Goal: Book appointment/travel/reservation

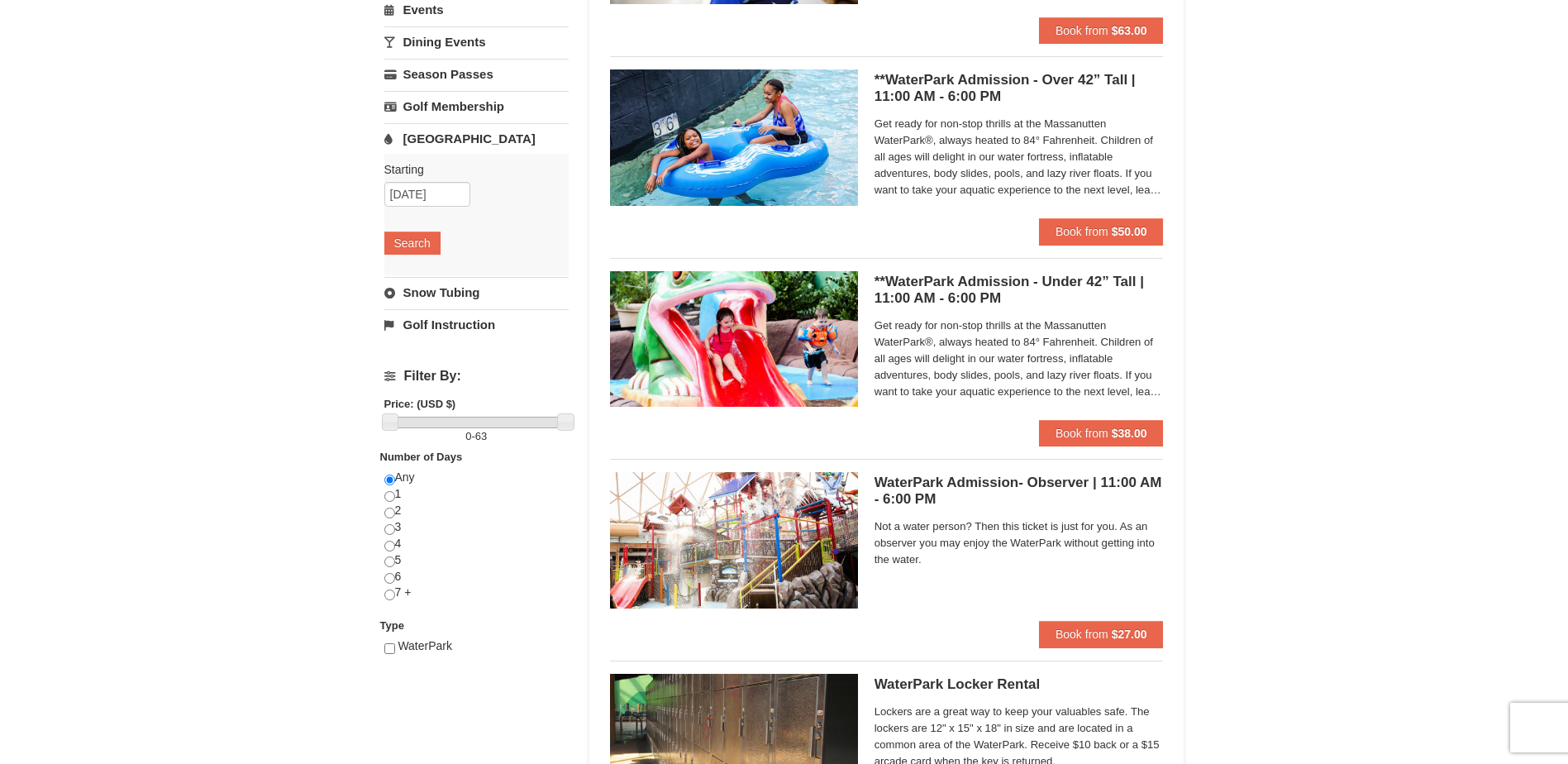
scroll to position [313, 0]
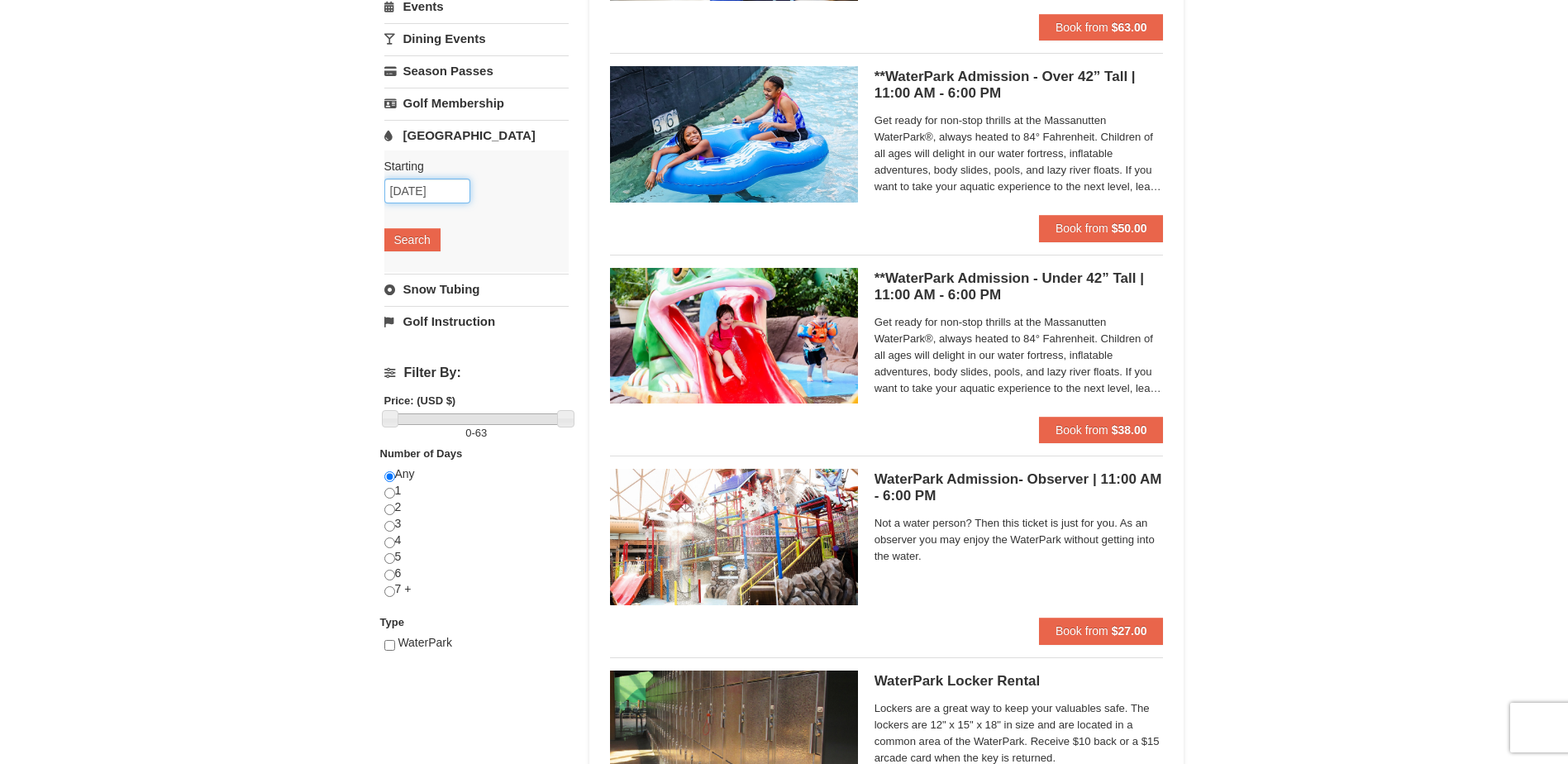
click at [453, 187] on input "[DATE]" at bounding box center [427, 191] width 86 height 25
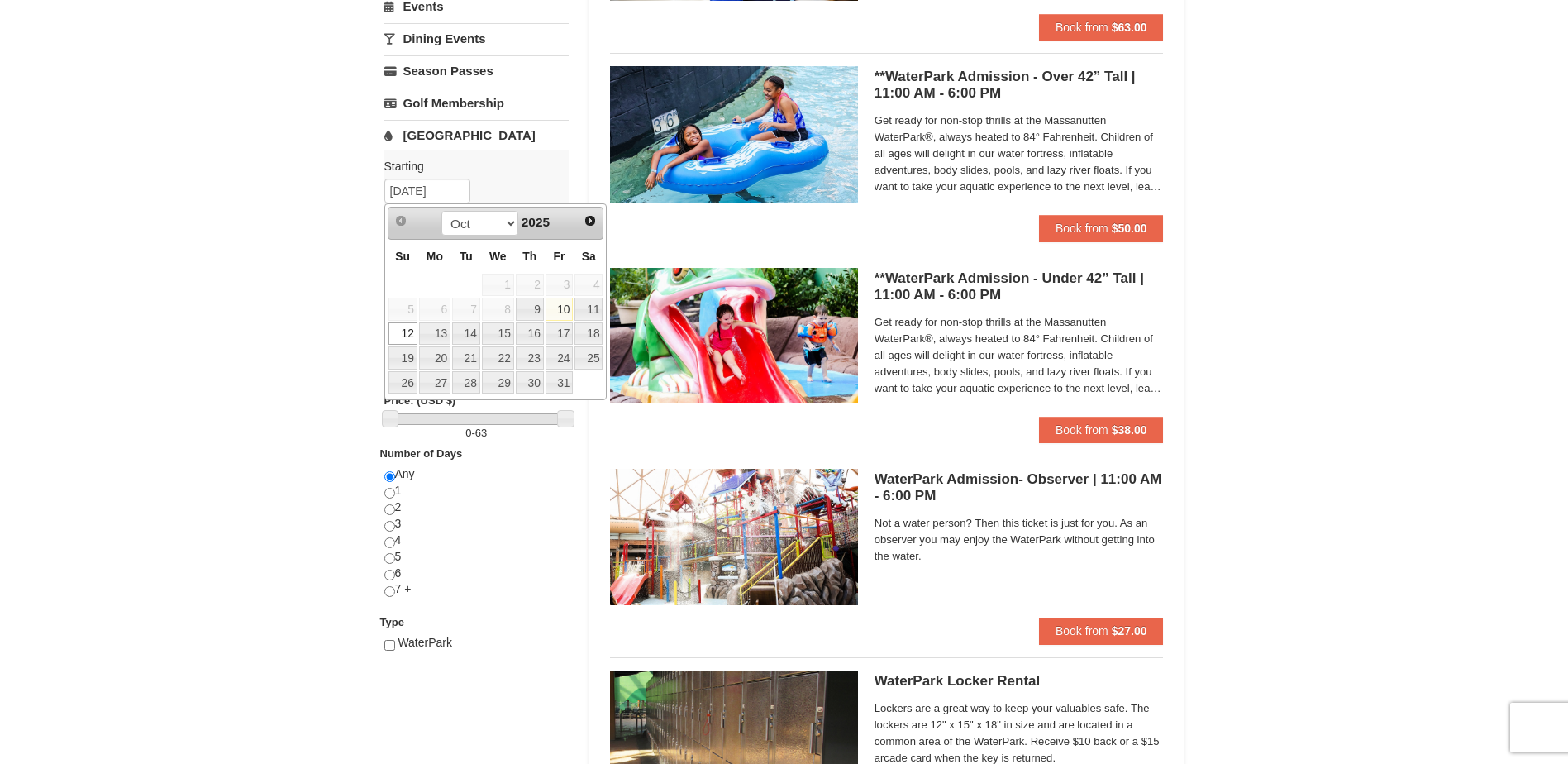
click at [263, 379] on div "× Categories List Filter My Itinerary Questions? [PHONE_NUMBER] Lodging Arrival…" at bounding box center [784, 324] width 1568 height 1159
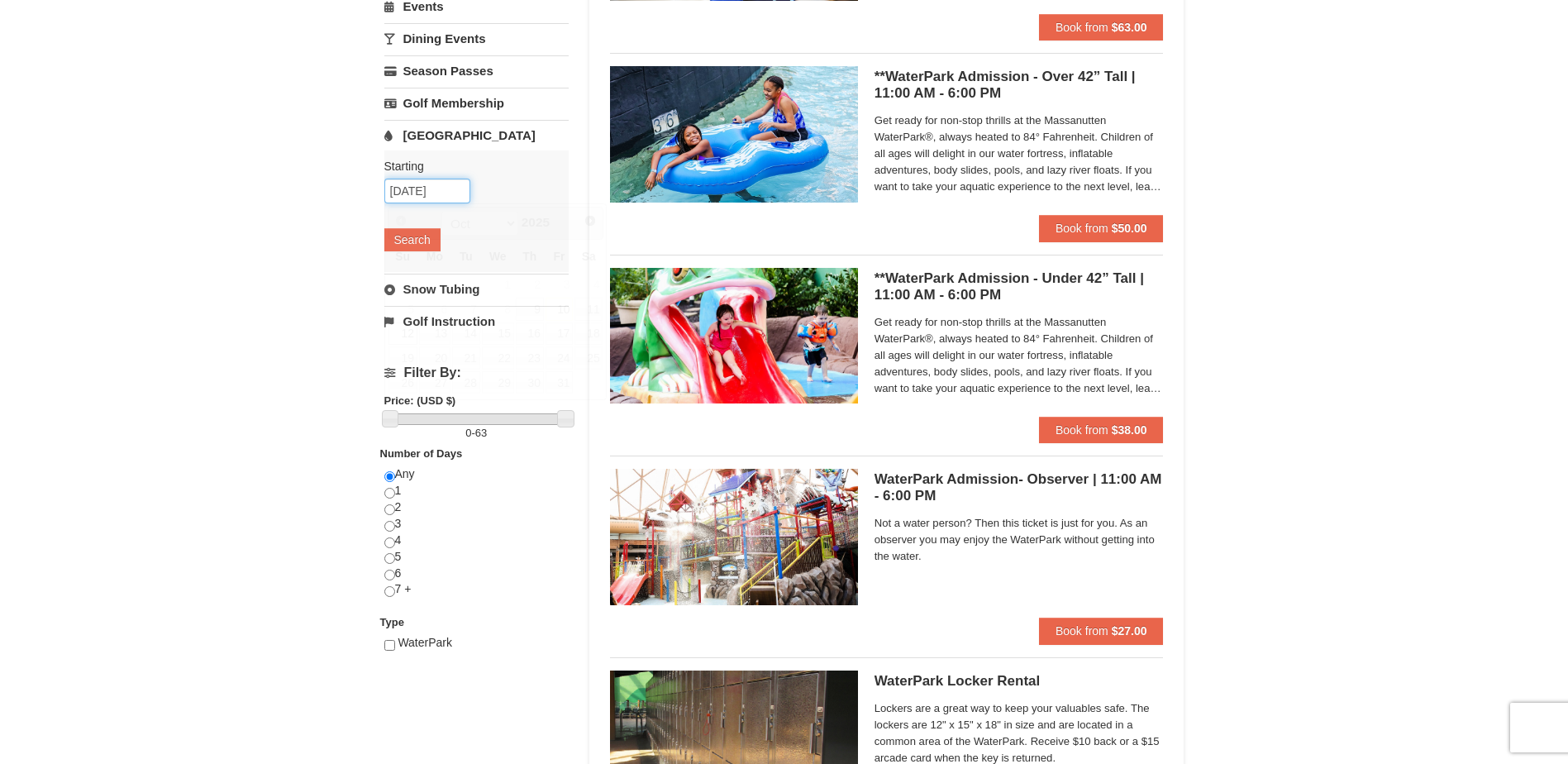
click at [434, 195] on input "[DATE]" at bounding box center [427, 191] width 86 height 25
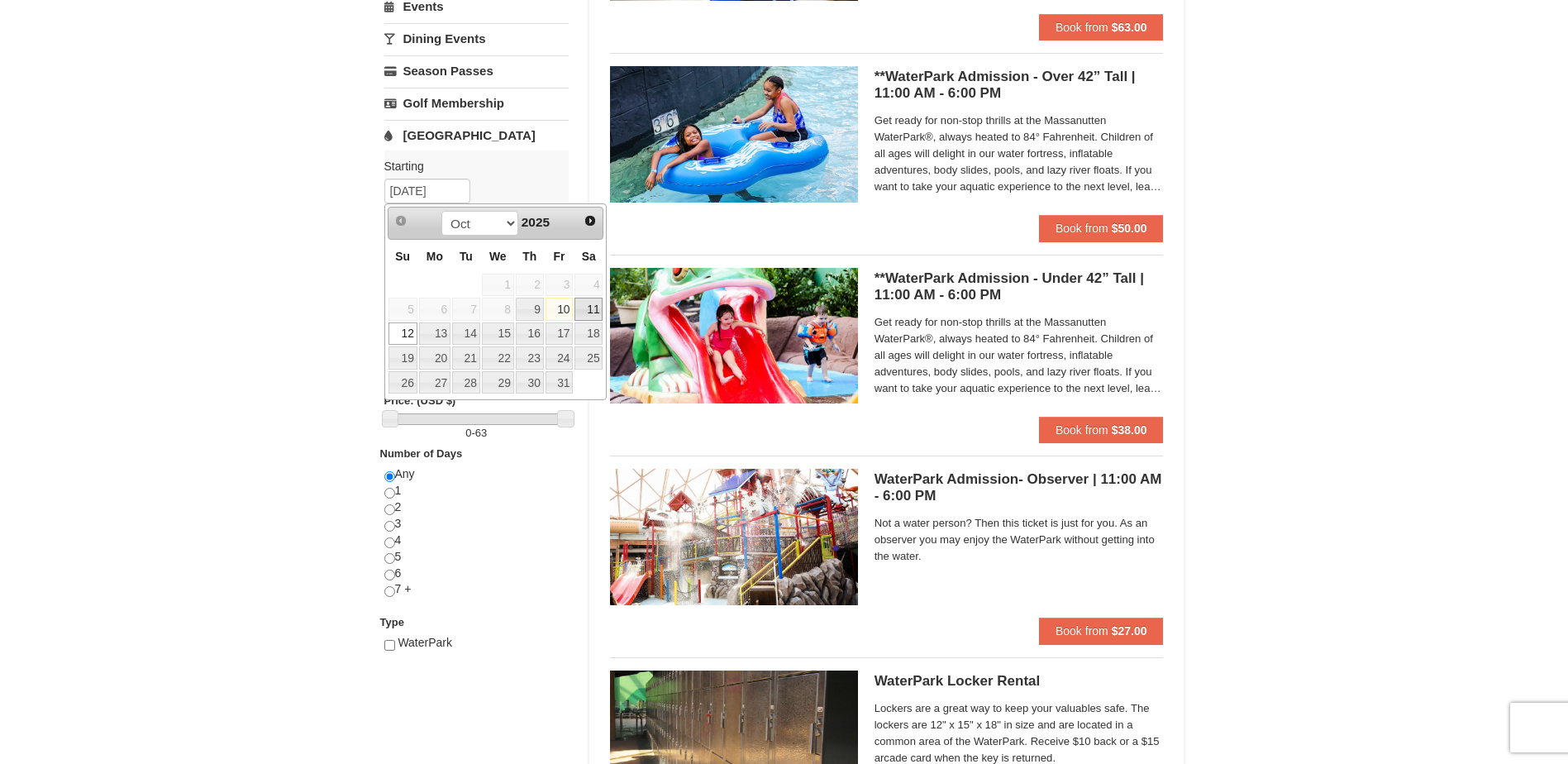
click at [591, 309] on link "11" at bounding box center [589, 309] width 28 height 23
type input "[DATE]"
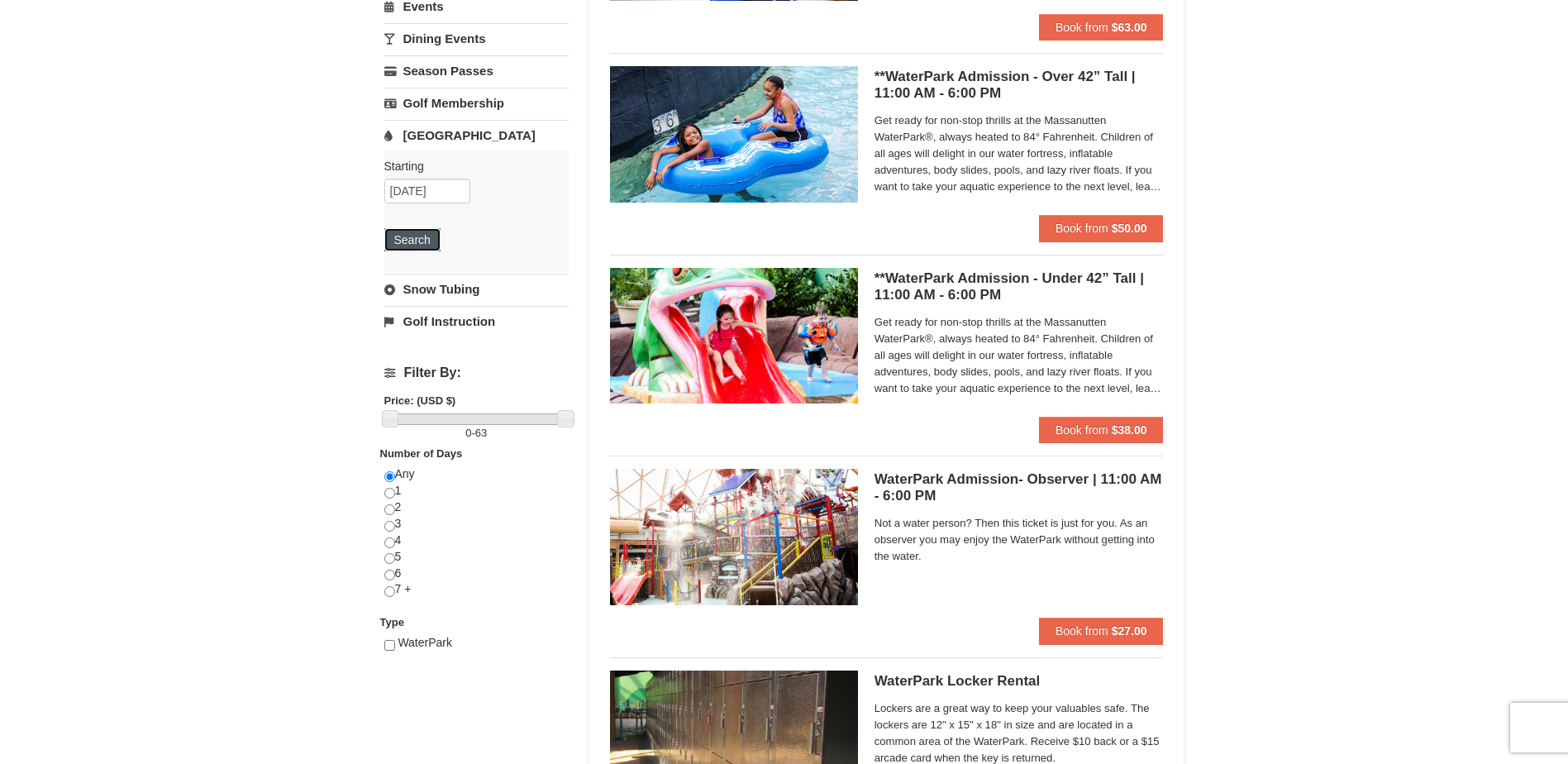
click at [413, 243] on button "Search" at bounding box center [413, 240] width 57 height 23
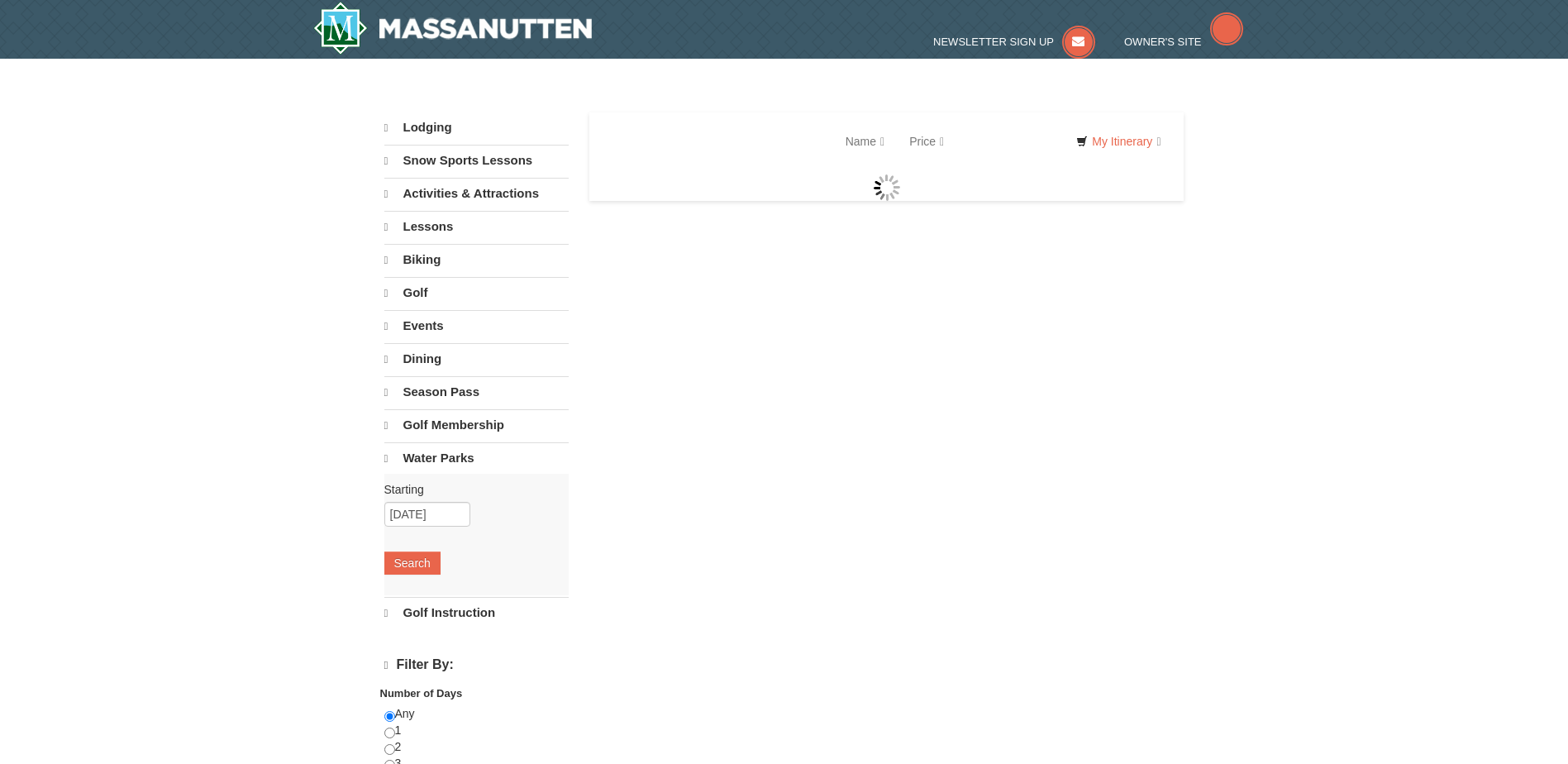
select select "10"
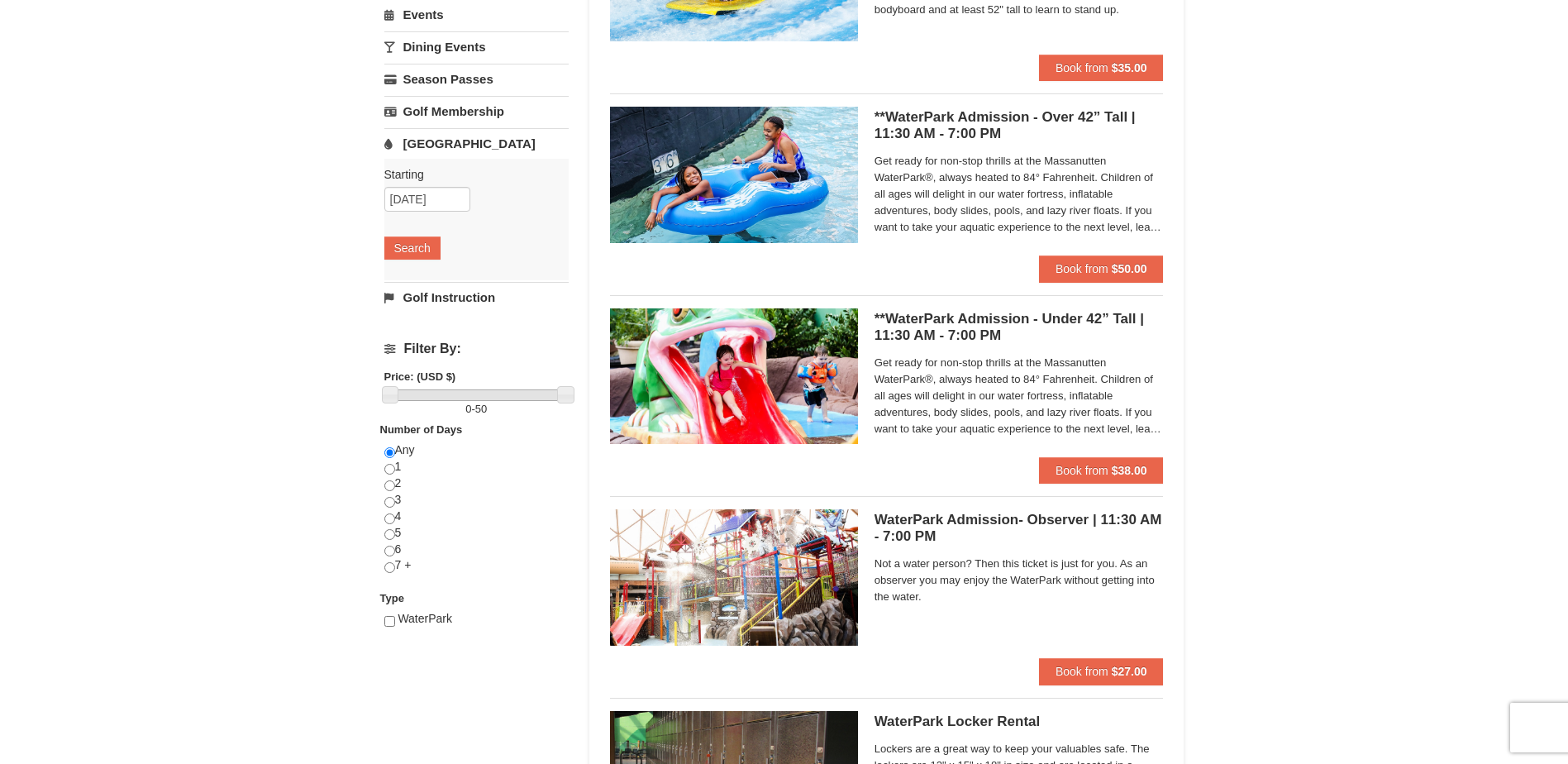
scroll to position [264, 0]
